Goal: Task Accomplishment & Management: Manage account settings

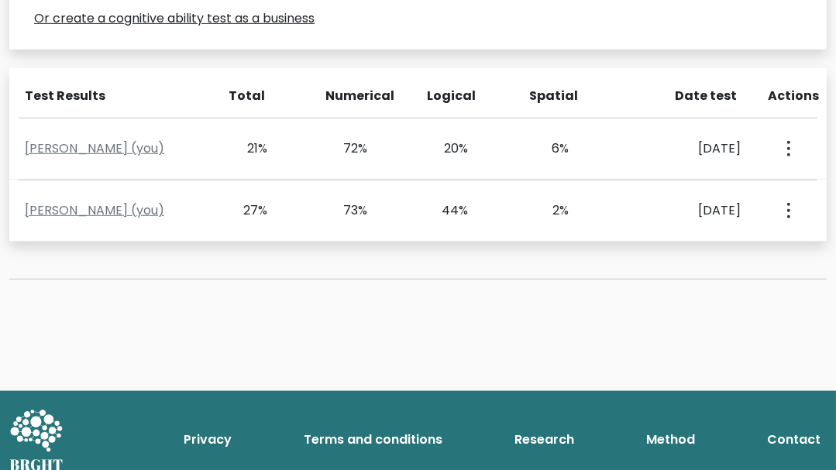
scroll to position [632, 0]
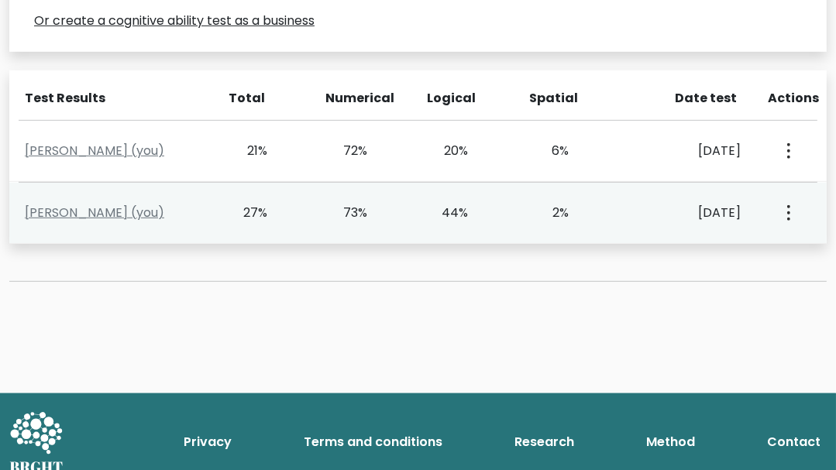
click at [787, 209] on icon "button" at bounding box center [788, 212] width 3 height 15
click at [735, 251] on link "View Profile" at bounding box center [730, 258] width 122 height 25
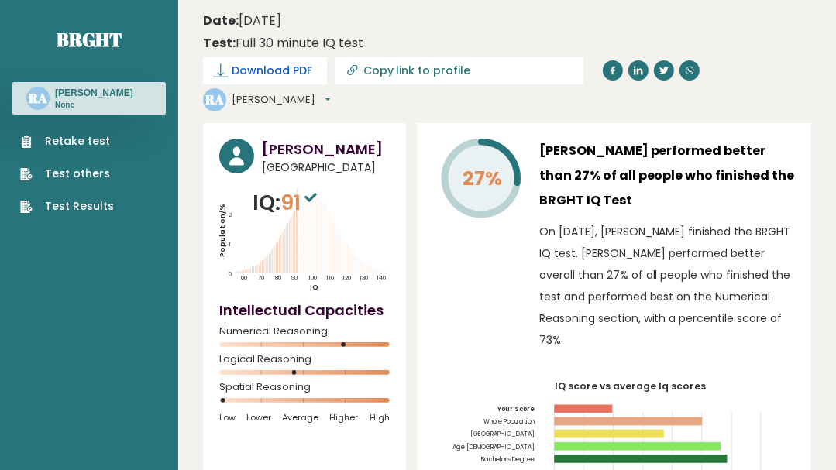
click at [275, 70] on span "Download PDF" at bounding box center [272, 71] width 81 height 16
